Goal: Task Accomplishment & Management: Manage account settings

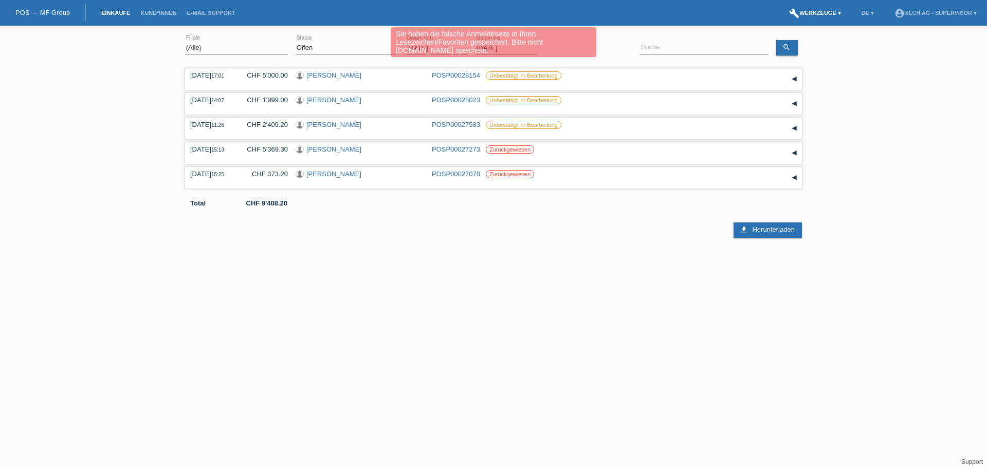
click at [816, 10] on link "build Werkzeuge ▾" at bounding box center [815, 13] width 62 height 6
click at [811, 58] on span "Einstellungen" at bounding box center [816, 54] width 43 height 12
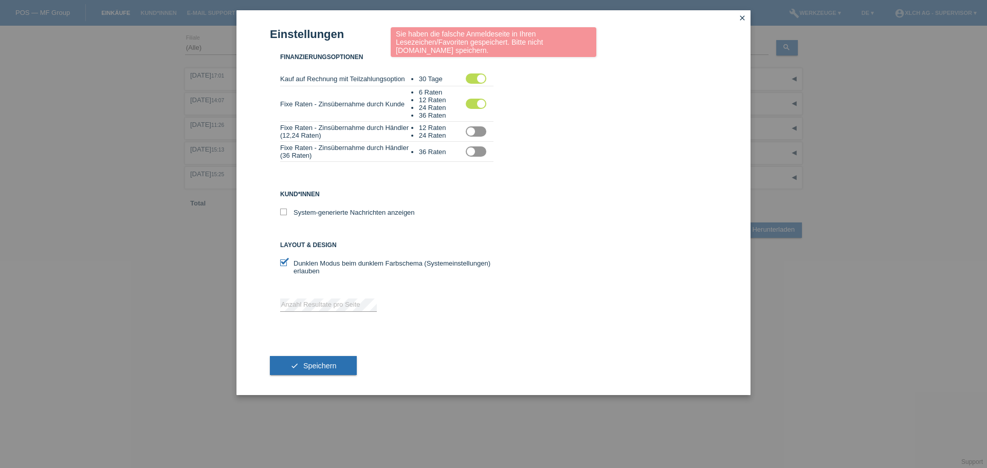
click at [473, 152] on label at bounding box center [476, 151] width 21 height 10
click at [0, 0] on input "checkbox" at bounding box center [0, 0] width 0 height 0
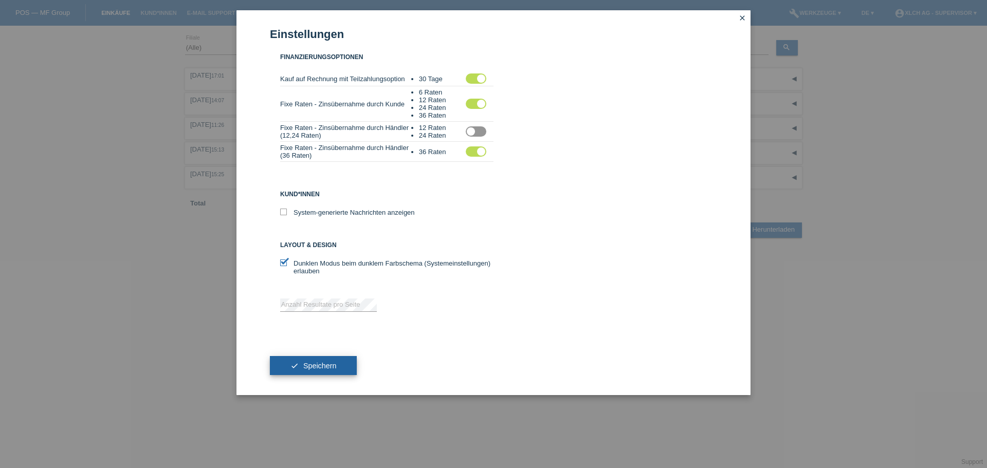
click at [325, 357] on button "check Speichern" at bounding box center [313, 366] width 87 height 20
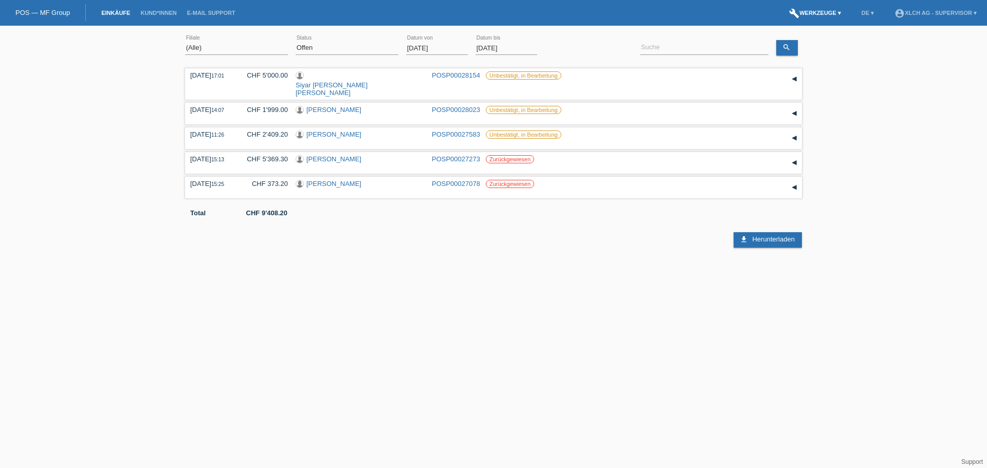
click at [820, 11] on link "build Werkzeuge ▾" at bounding box center [815, 13] width 62 height 6
click at [822, 57] on span "Einstellungen" at bounding box center [816, 54] width 43 height 12
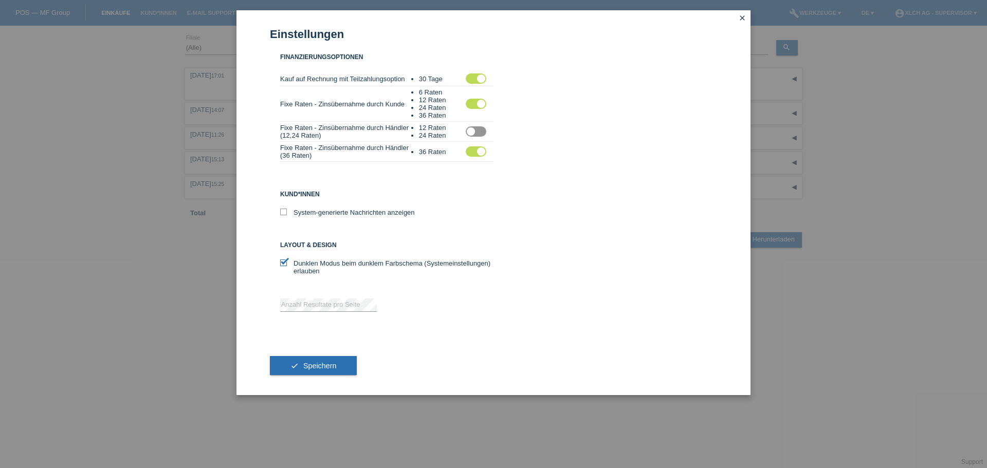
click at [741, 19] on icon "close" at bounding box center [742, 18] width 8 height 8
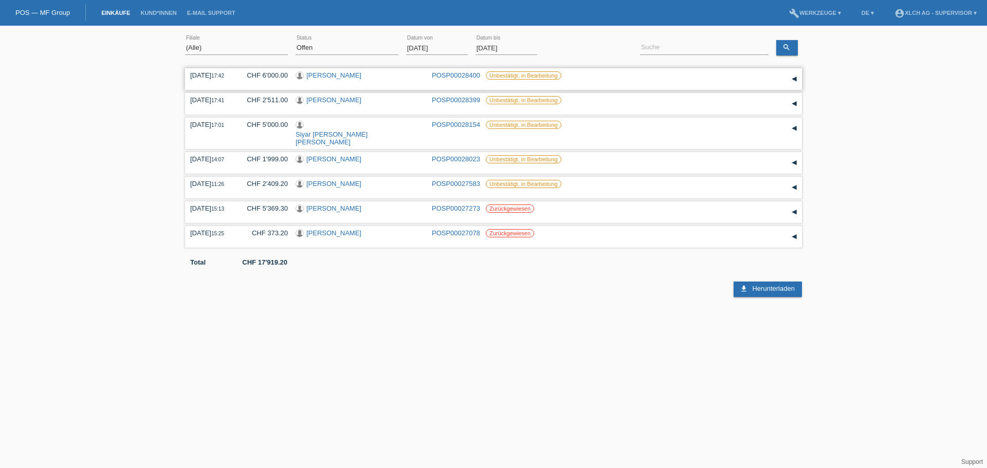
click at [324, 78] on link "BEKIR Ceviz" at bounding box center [333, 75] width 55 height 8
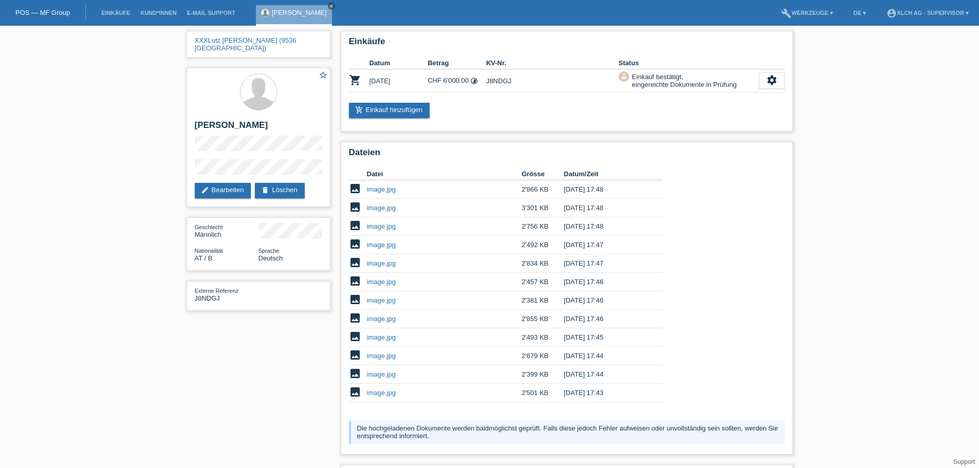
click at [329, 4] on icon "close" at bounding box center [331, 6] width 5 height 5
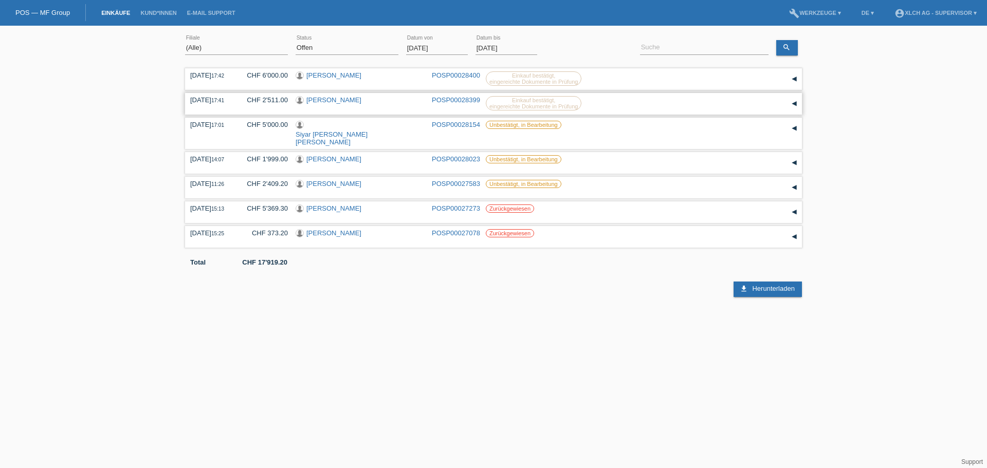
click at [332, 98] on link "Enes Hamiti" at bounding box center [333, 100] width 55 height 8
click at [336, 75] on link "[PERSON_NAME]" at bounding box center [333, 75] width 55 height 8
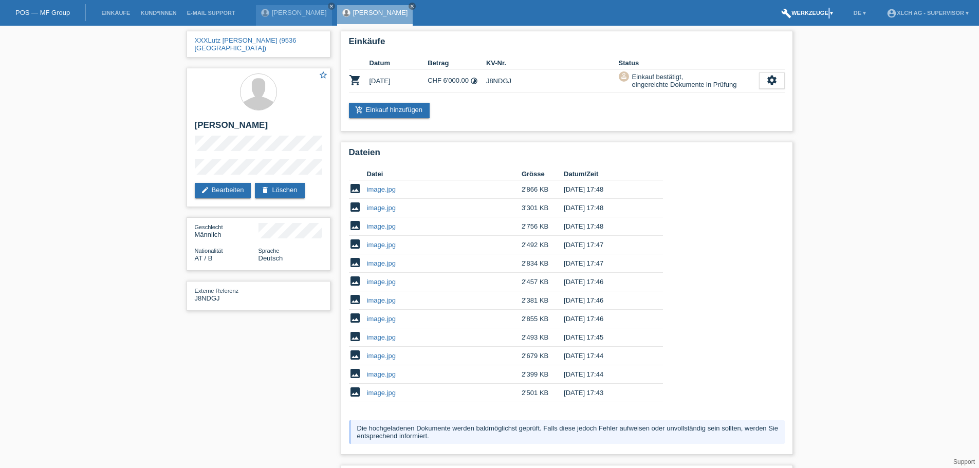
click at [821, 14] on li "build Werkzeuge ▾" at bounding box center [807, 13] width 62 height 26
click at [821, 14] on link "build Werkzeuge ▾" at bounding box center [807, 13] width 62 height 6
click at [807, 52] on span "Einstellungen" at bounding box center [808, 54] width 43 height 12
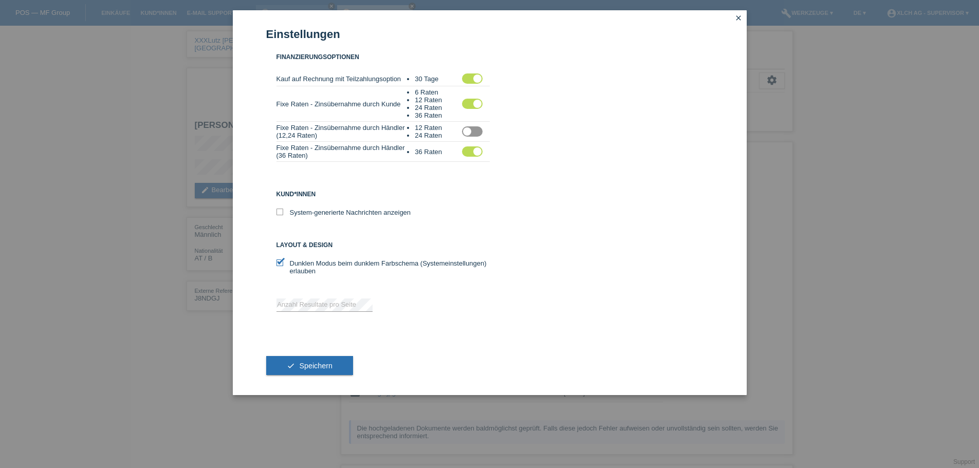
click at [478, 155] on label at bounding box center [472, 151] width 21 height 10
click at [0, 0] on input "checkbox" at bounding box center [0, 0] width 0 height 0
click at [332, 365] on span "Speichern" at bounding box center [315, 366] width 33 height 8
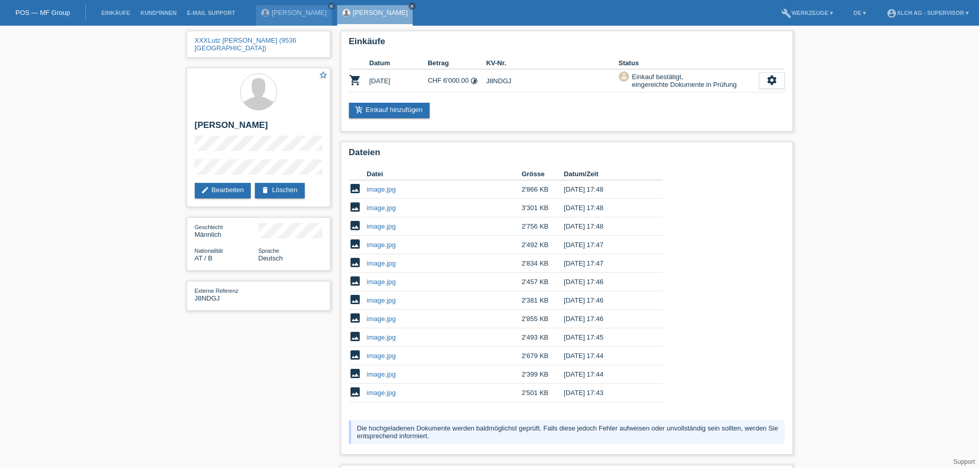
click at [410, 5] on icon "close" at bounding box center [412, 6] width 5 height 5
click at [329, 6] on icon "close" at bounding box center [331, 6] width 5 height 5
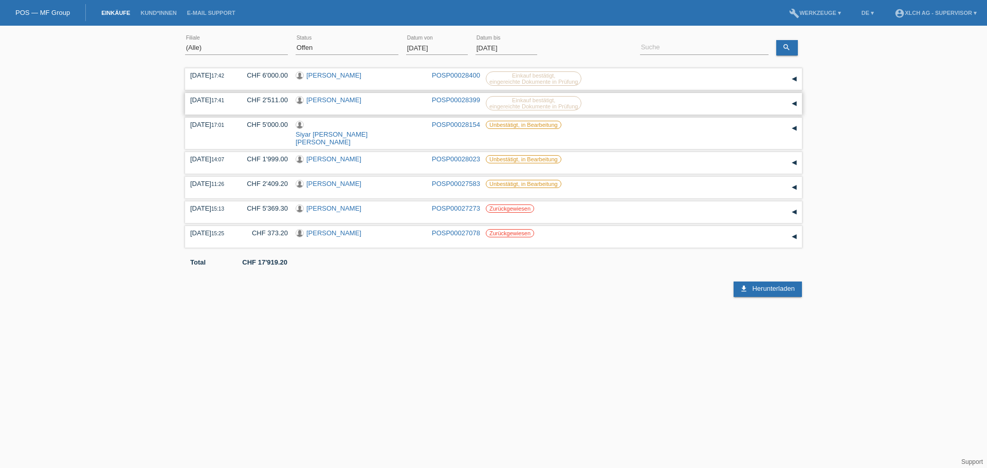
click at [799, 103] on div "▾" at bounding box center [793, 103] width 15 height 15
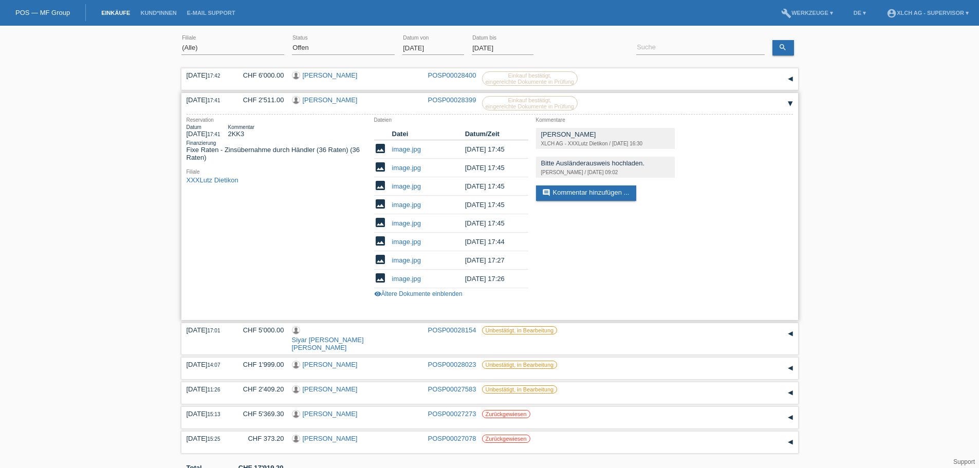
click at [791, 103] on div "▾" at bounding box center [790, 103] width 15 height 15
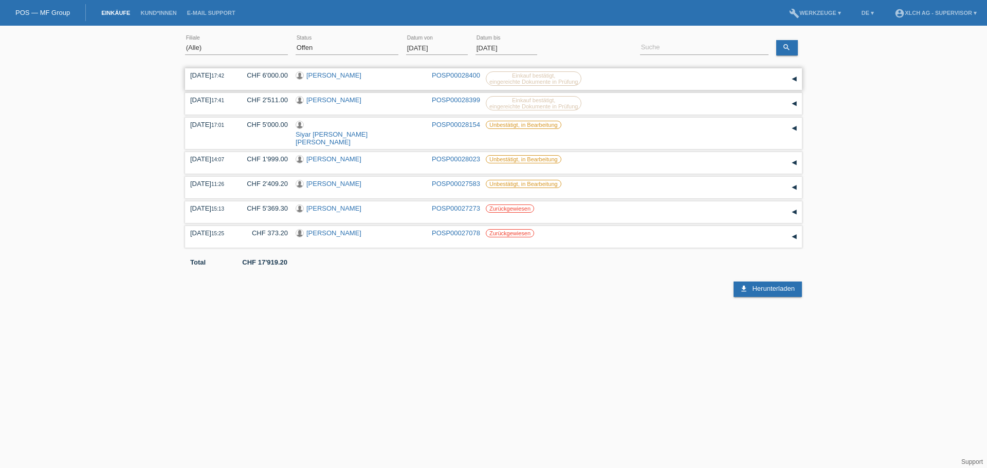
click at [795, 78] on div "▾" at bounding box center [793, 78] width 15 height 15
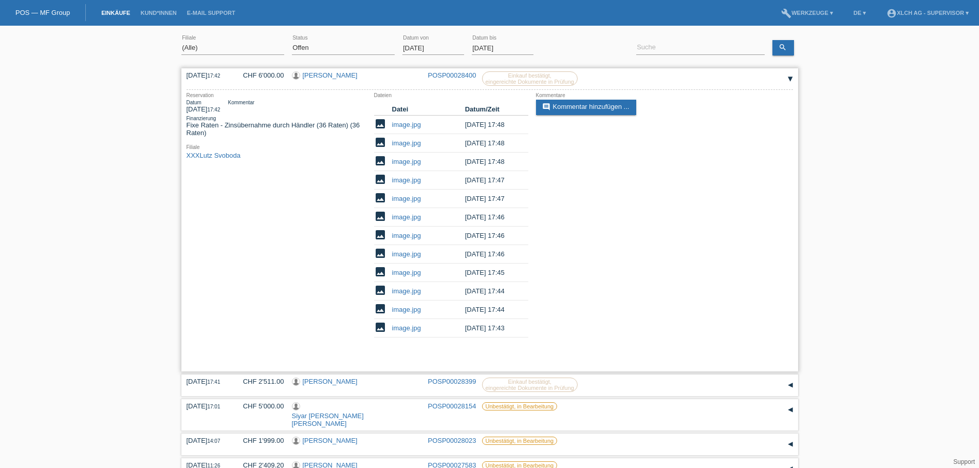
click at [320, 77] on link "[PERSON_NAME]" at bounding box center [330, 75] width 55 height 8
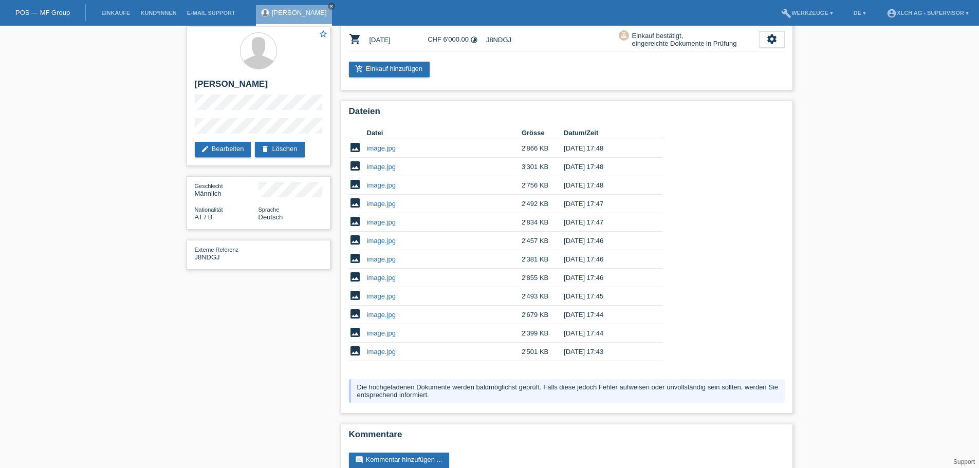
scroll to position [65, 0]
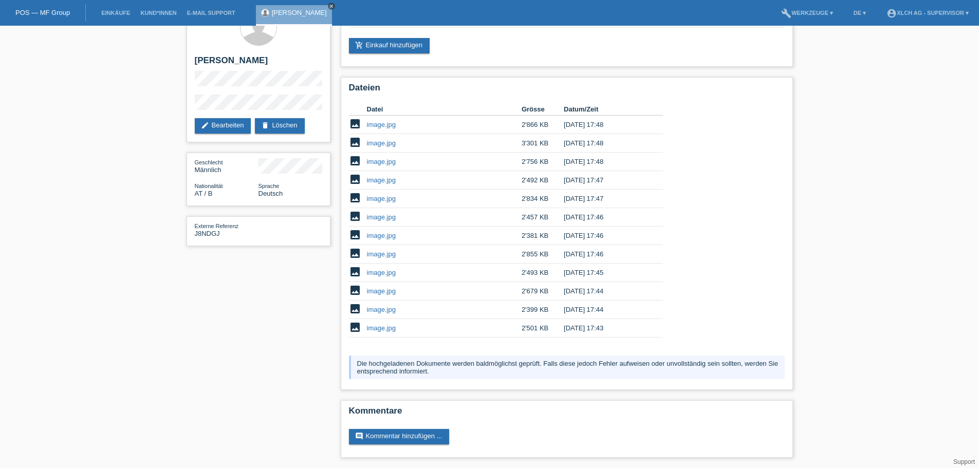
click at [329, 5] on icon "close" at bounding box center [331, 6] width 5 height 5
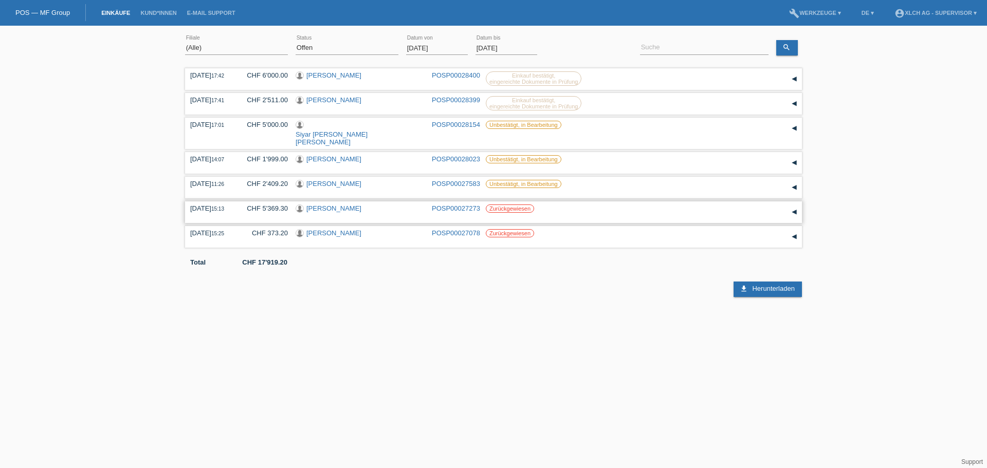
click at [335, 205] on link "Blendi Frrokaj" at bounding box center [333, 209] width 55 height 8
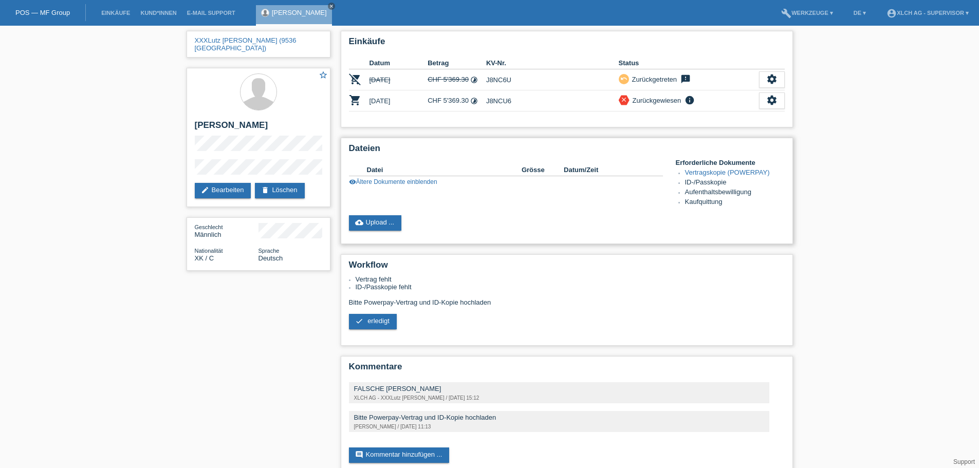
click at [414, 181] on link "visibility Ältere Dokumente einblenden" at bounding box center [393, 181] width 88 height 7
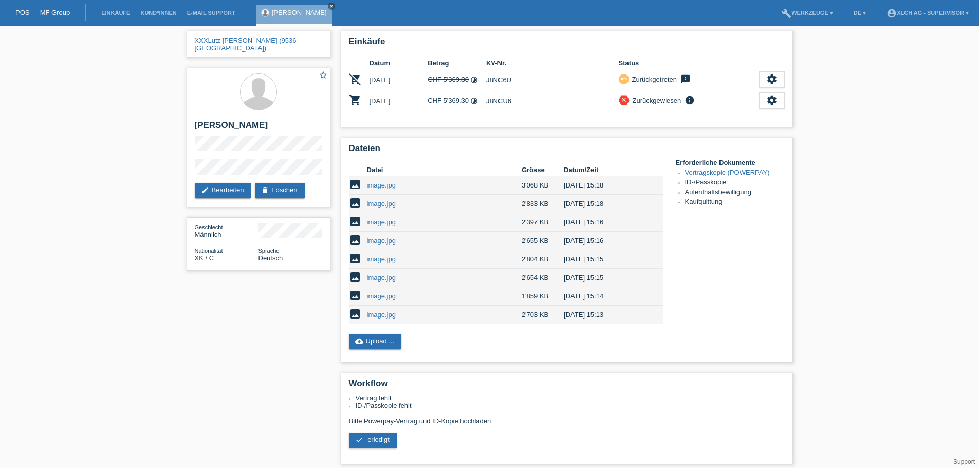
click at [328, 9] on link "close" at bounding box center [331, 6] width 7 height 7
